Goal: Task Accomplishment & Management: Manage account settings

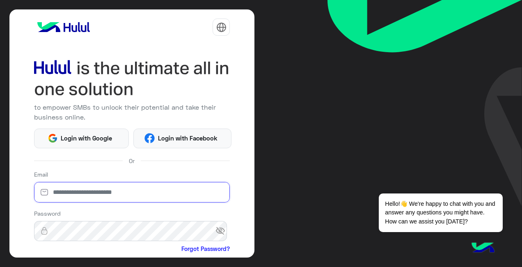
click at [142, 197] on input "email" at bounding box center [132, 192] width 196 height 21
type input "**********"
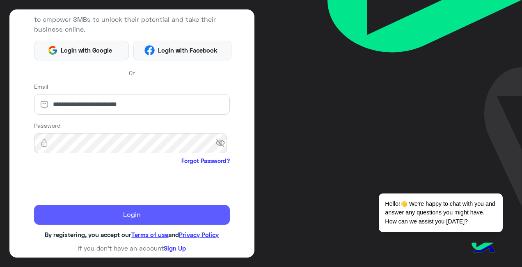
scroll to position [87, 0]
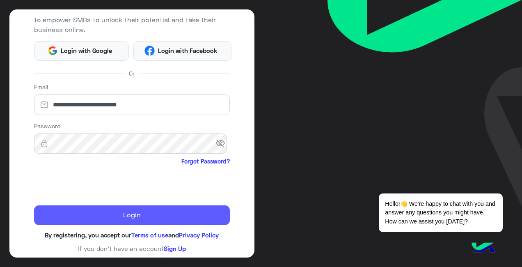
click at [127, 217] on button "Login" at bounding box center [132, 215] width 196 height 20
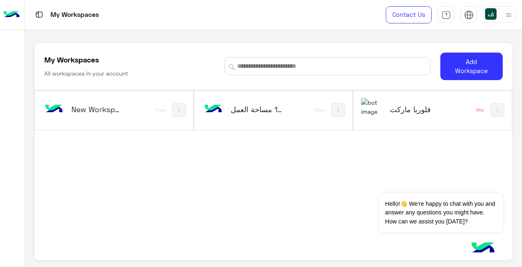
click at [416, 106] on h5 "فلوريا ماركت" at bounding box center [415, 109] width 51 height 10
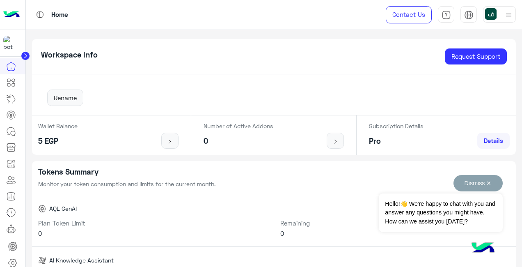
click at [491, 185] on button "Dismiss ✕" at bounding box center [478, 183] width 49 height 16
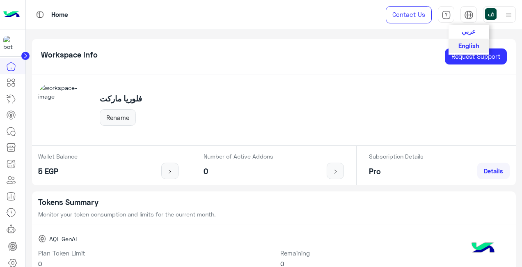
click at [466, 33] on span "عربي" at bounding box center [469, 31] width 14 height 7
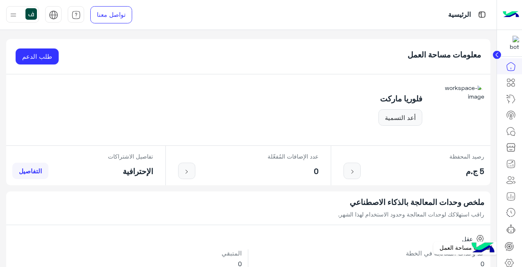
click at [509, 262] on icon at bounding box center [510, 263] width 10 height 10
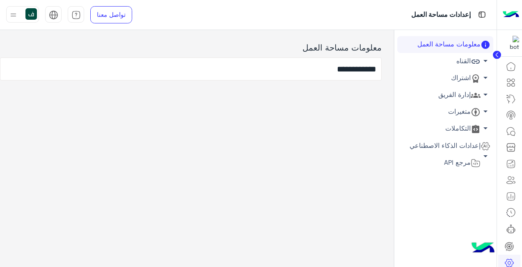
click at [468, 95] on link "إدارة الفريق arrow_drop_down" at bounding box center [445, 95] width 96 height 17
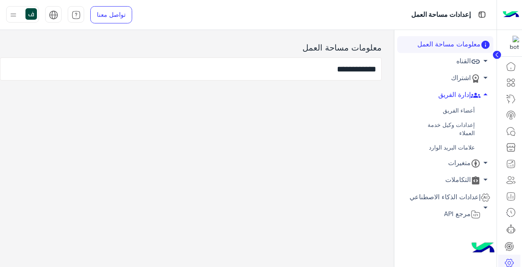
click at [457, 109] on link "أعضاء الفريق" at bounding box center [445, 110] width 96 height 14
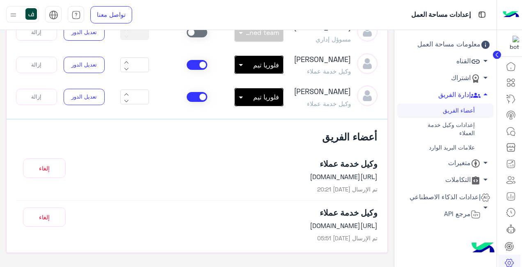
scroll to position [280, 0]
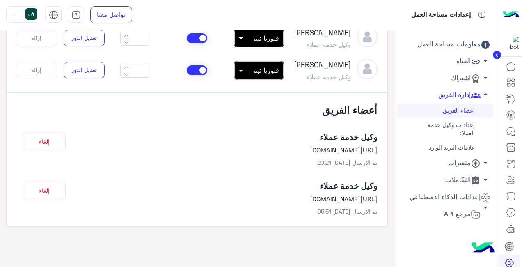
click at [20, 16] on div at bounding box center [22, 14] width 33 height 16
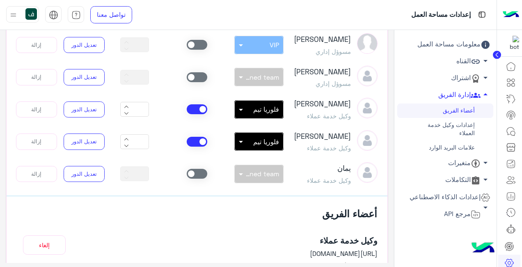
scroll to position [125, 0]
click at [203, 175] on span at bounding box center [197, 174] width 21 height 10
click at [249, 177] on span "Unassigned team" at bounding box center [251, 174] width 55 height 8
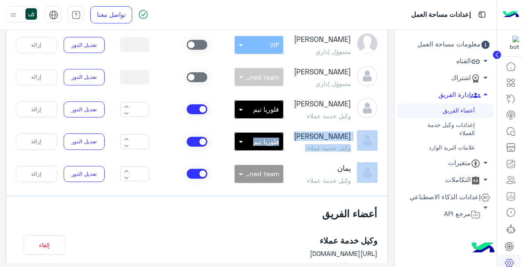
drag, startPoint x: 9, startPoint y: 120, endPoint x: 12, endPoint y: 139, distance: 18.7
click at [12, 139] on div "يمكنك دعوة مسؤول للبوت عن طريق خطوات بسيطة، ما عليك إلا إنشاء الرابط ونسخه وإرس…" at bounding box center [197, 94] width 382 height 374
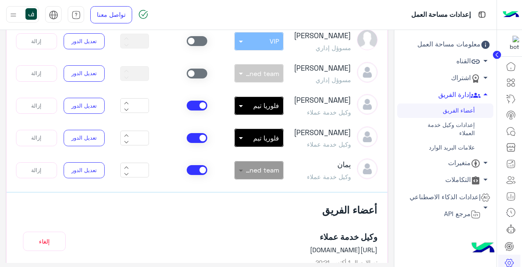
click at [245, 169] on span at bounding box center [240, 170] width 10 height 9
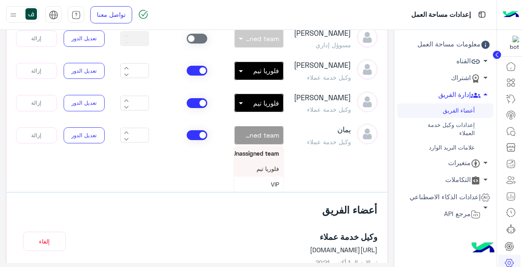
click at [266, 167] on span "فلوريا تيم" at bounding box center [268, 168] width 23 height 7
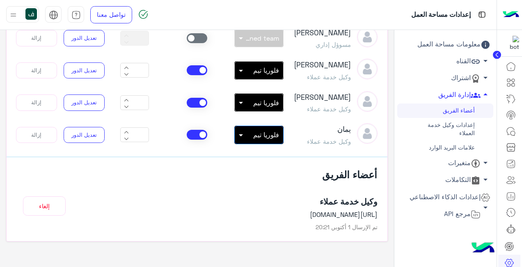
click at [142, 165] on div "أعضاء الفريق وكيل خدمة عملاء https://platform.hulul.net/join/confirm/%2BovDzIi%…" at bounding box center [197, 193] width 381 height 75
click at [16, 18] on img at bounding box center [13, 15] width 10 height 10
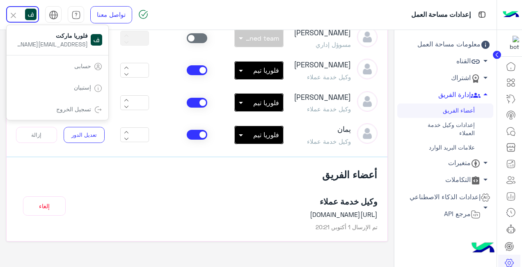
click at [73, 110] on link "تسجيل الخروج" at bounding box center [73, 109] width 35 height 7
